Goal: Information Seeking & Learning: Learn about a topic

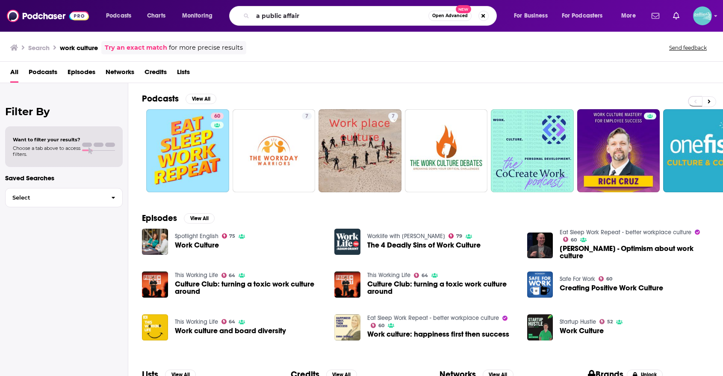
type input "a public affair"
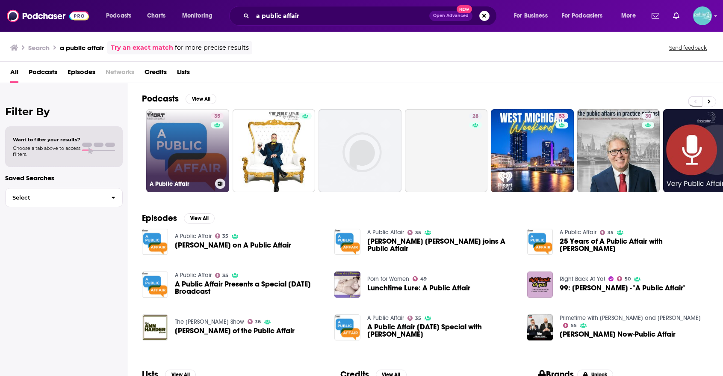
click at [187, 142] on link "35 A Public Affair" at bounding box center [187, 150] width 83 height 83
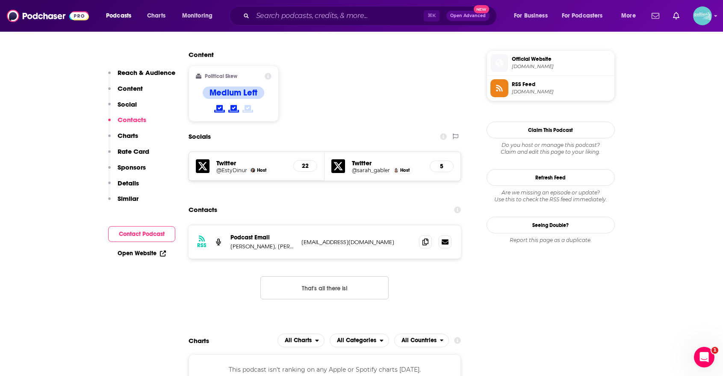
click at [154, 253] on link "Open Website" at bounding box center [142, 252] width 48 height 7
